Goal: Navigation & Orientation: Go to known website

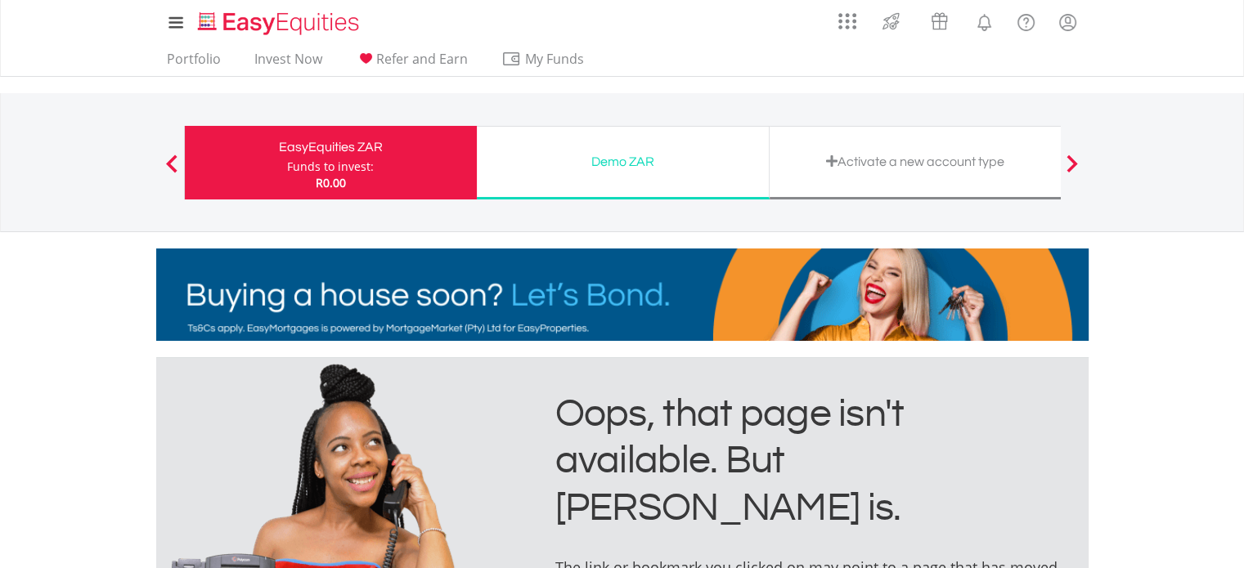
click at [831, 158] on span at bounding box center [831, 161] width 11 height 13
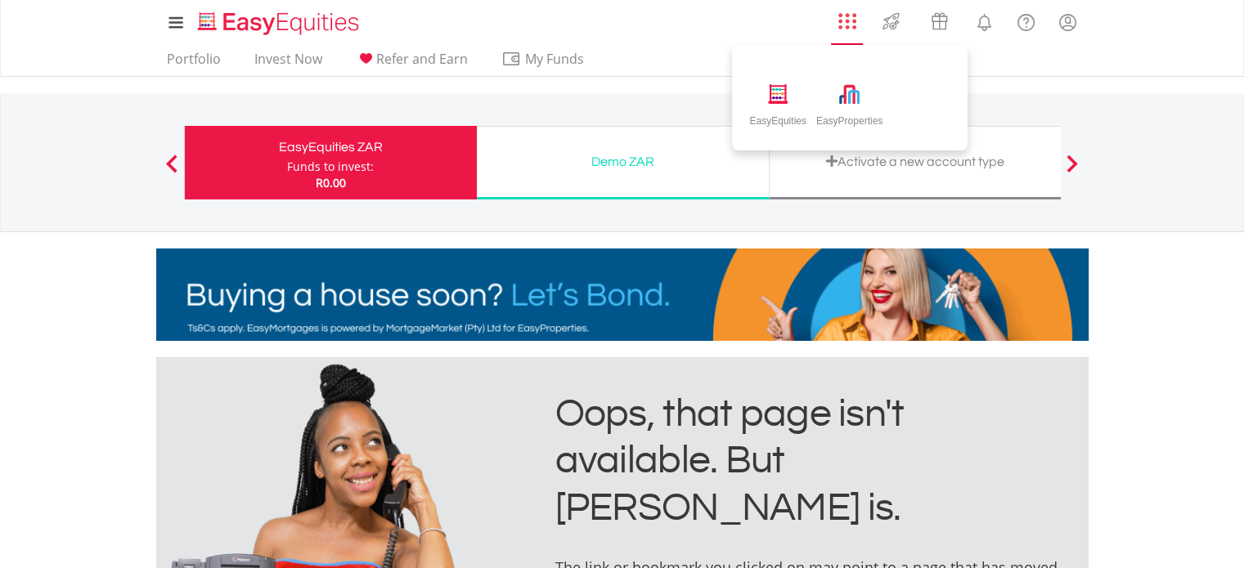
click at [851, 25] on img "AppsGrid" at bounding box center [847, 21] width 18 height 18
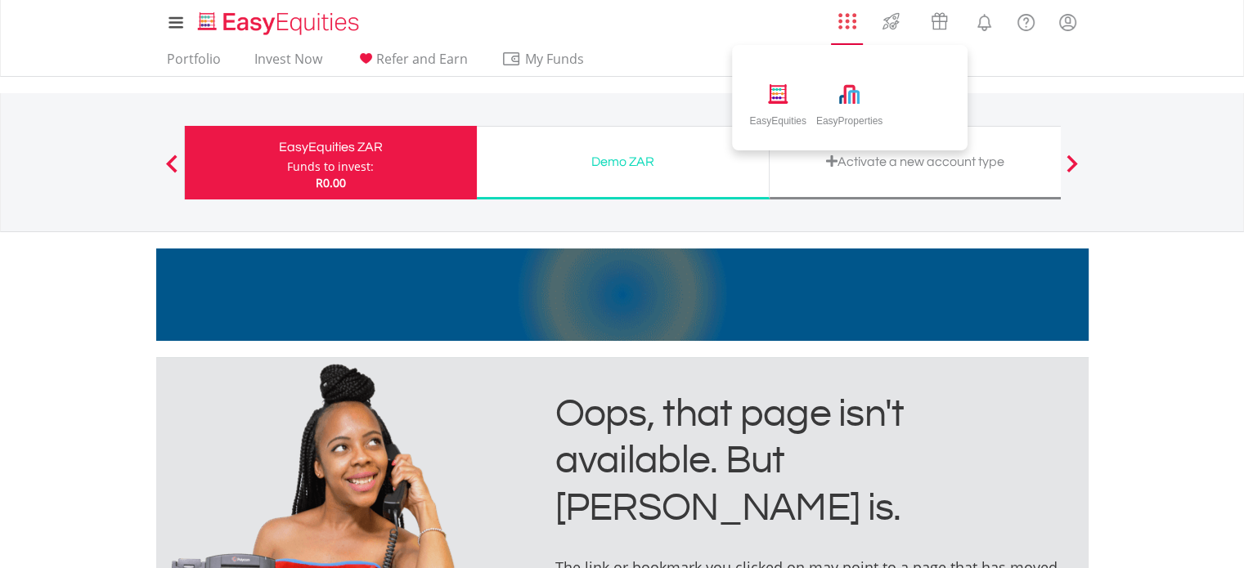
click at [846, 28] on img "AppsGrid" at bounding box center [847, 21] width 18 height 18
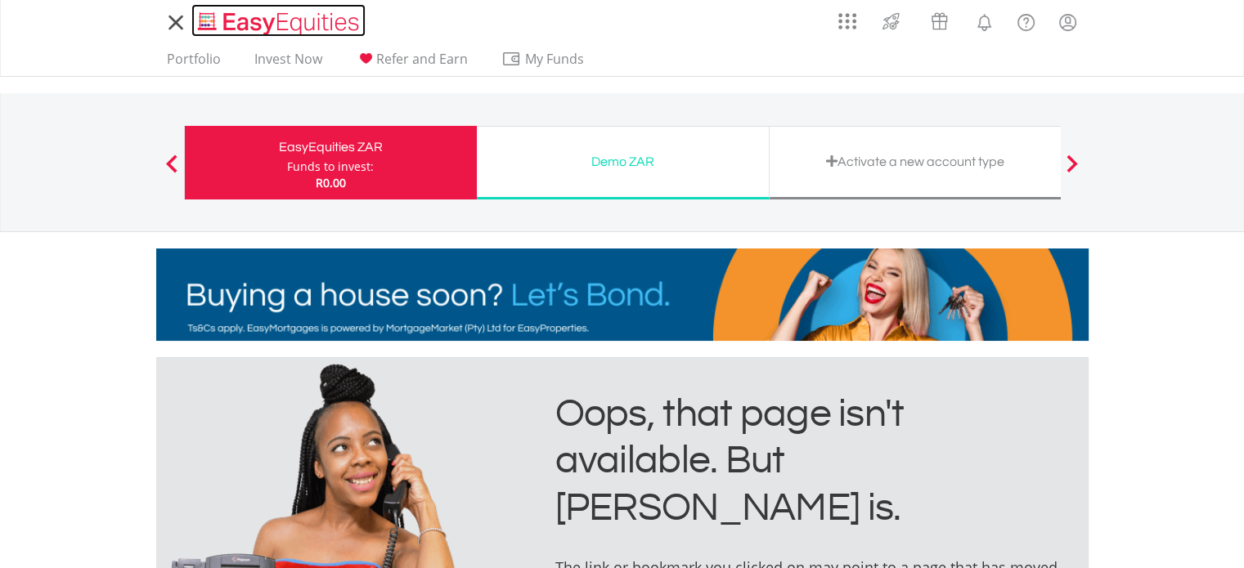
click at [245, 22] on img "Home page" at bounding box center [280, 23] width 171 height 27
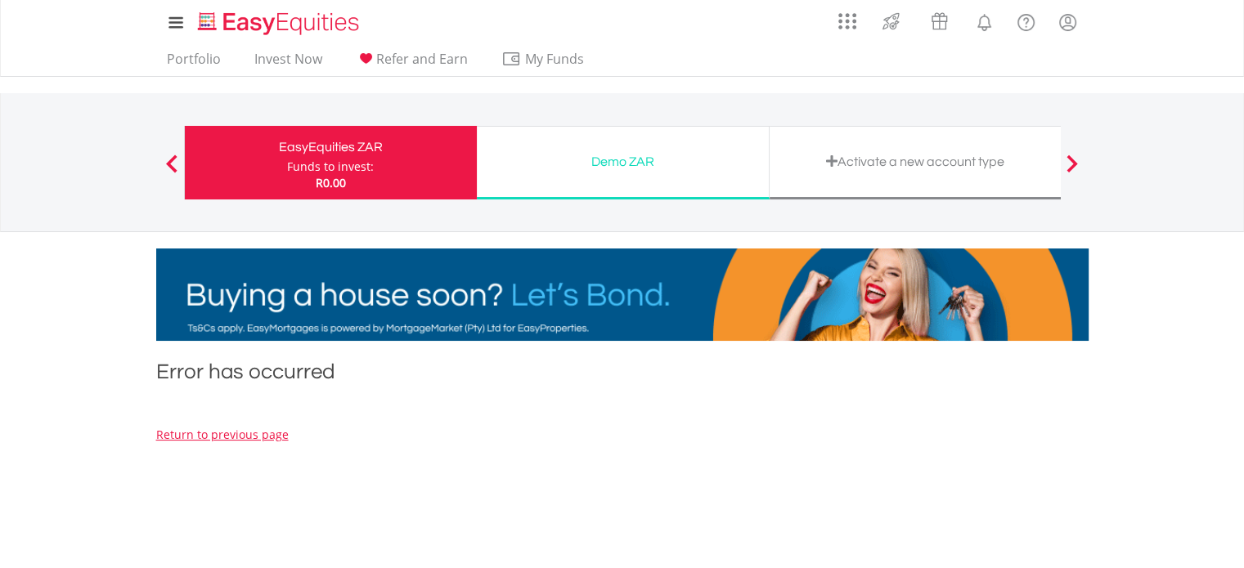
click at [1075, 160] on span at bounding box center [1072, 164] width 11 height 18
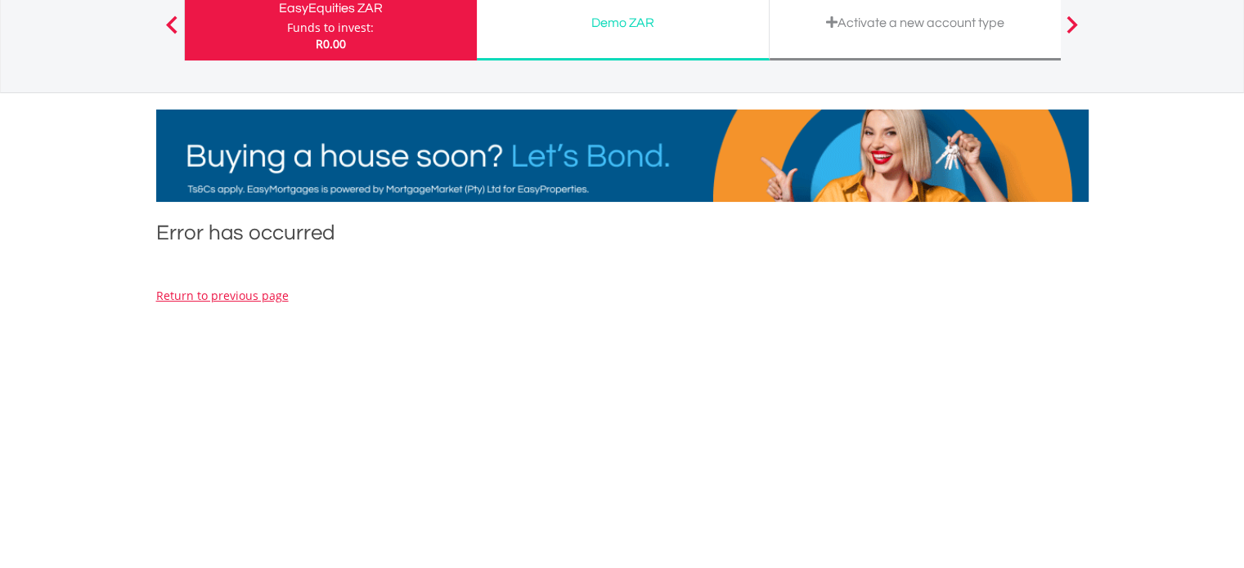
scroll to position [245, 0]
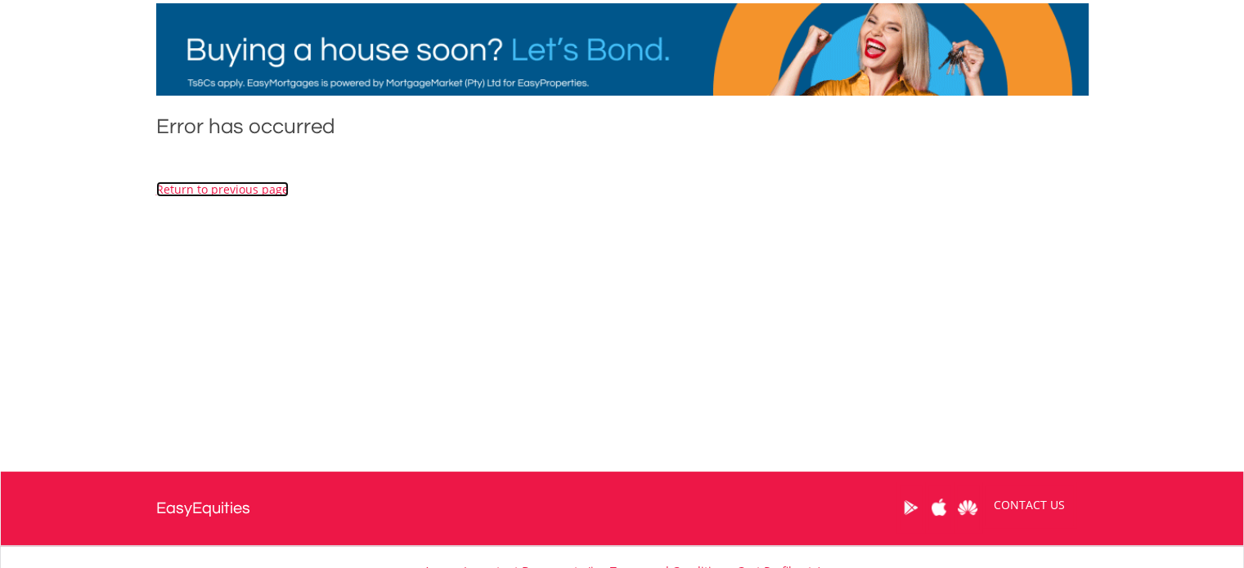
click at [258, 186] on link "Return to previous page" at bounding box center [222, 190] width 133 height 16
